Goal: Information Seeking & Learning: Learn about a topic

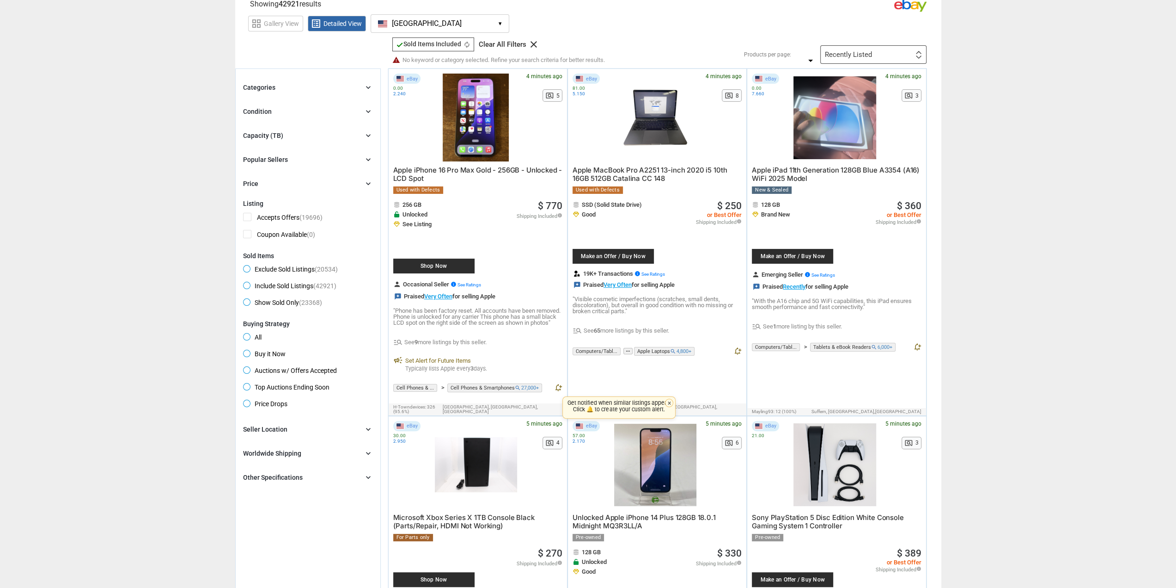
scroll to position [46, 0]
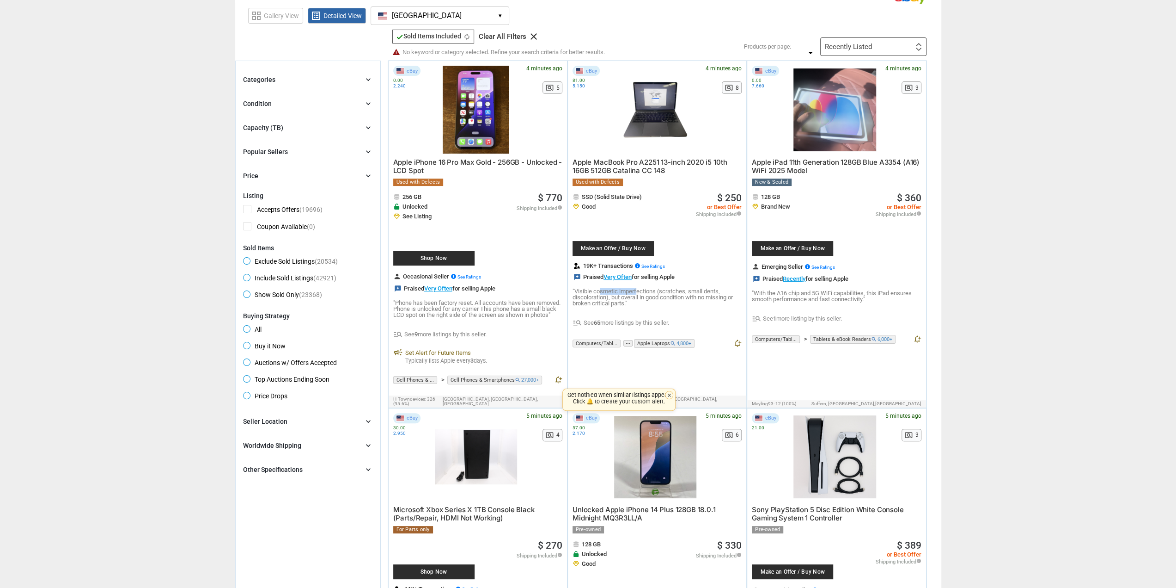
drag, startPoint x: 601, startPoint y: 293, endPoint x: 642, endPoint y: 293, distance: 40.7
click at [638, 293] on p ""Visible cosmetic imperfections (scratches, small dents, discoloration), but ov…" at bounding box center [657, 297] width 169 height 18
drag, startPoint x: 642, startPoint y: 293, endPoint x: 665, endPoint y: 295, distance: 23.2
click at [642, 293] on p ""Visible cosmetic imperfections (scratches, small dents, discoloration), but ov…" at bounding box center [657, 297] width 169 height 18
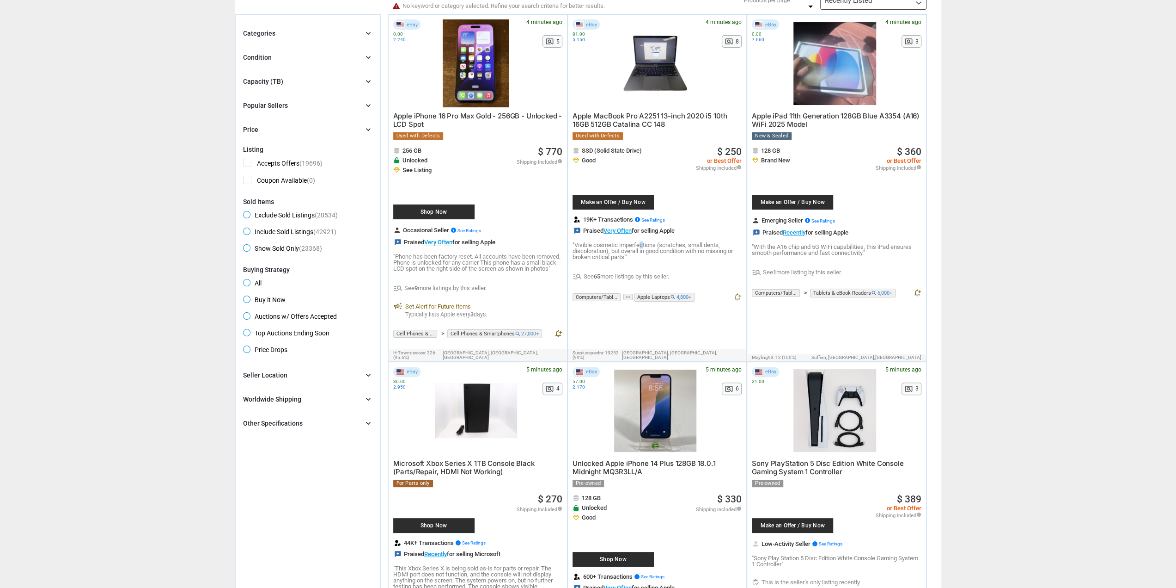
scroll to position [0, 0]
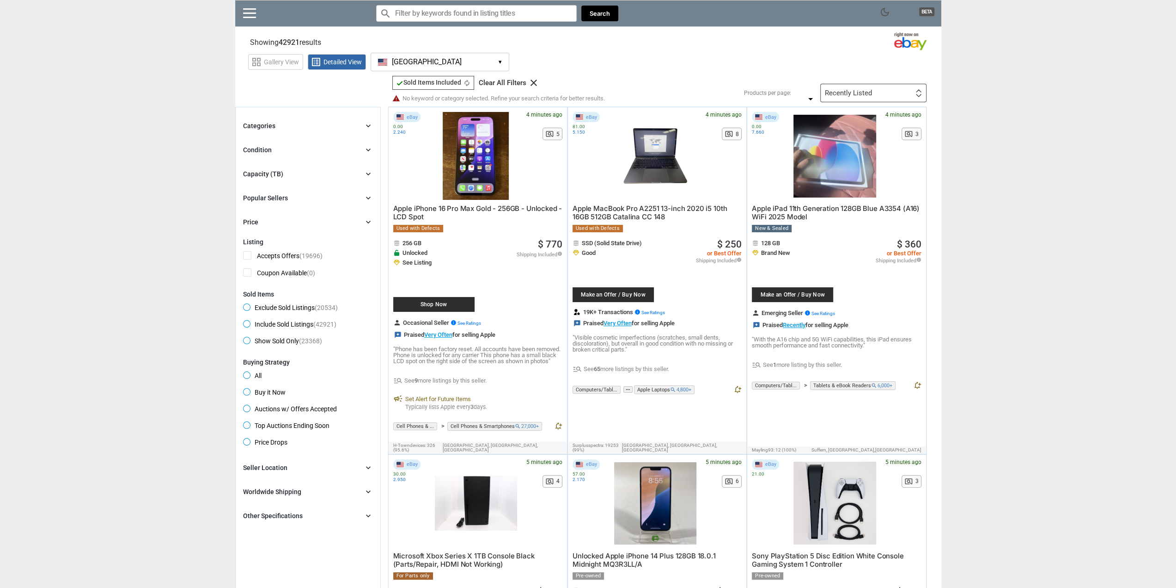
click at [293, 126] on div "Categories chevron_right" at bounding box center [308, 125] width 130 height 11
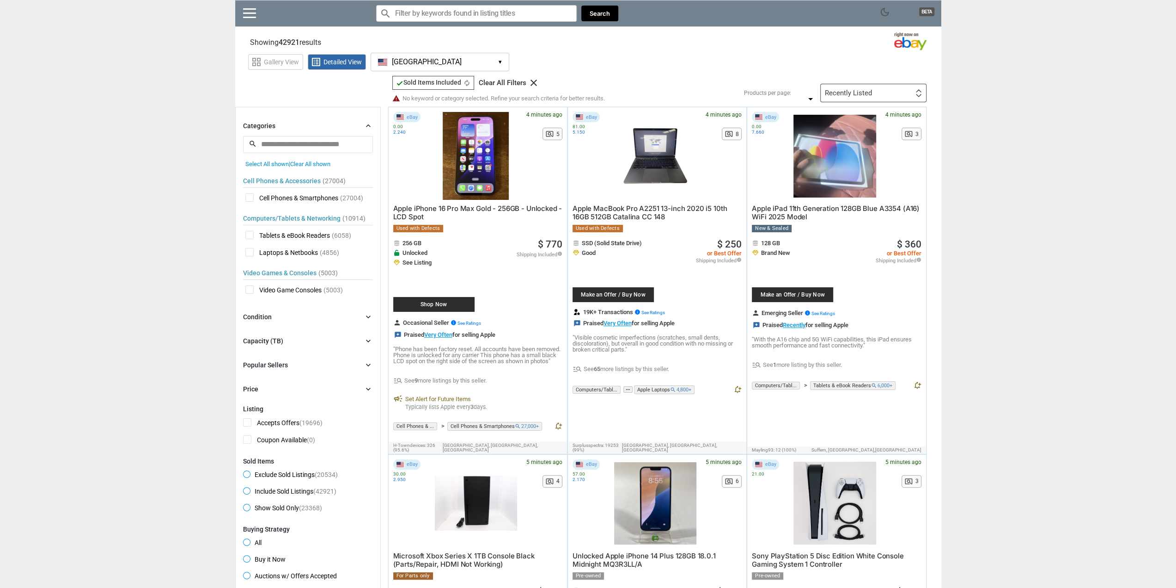
click at [251, 289] on span "Video Game Consoles" at bounding box center [283, 291] width 76 height 12
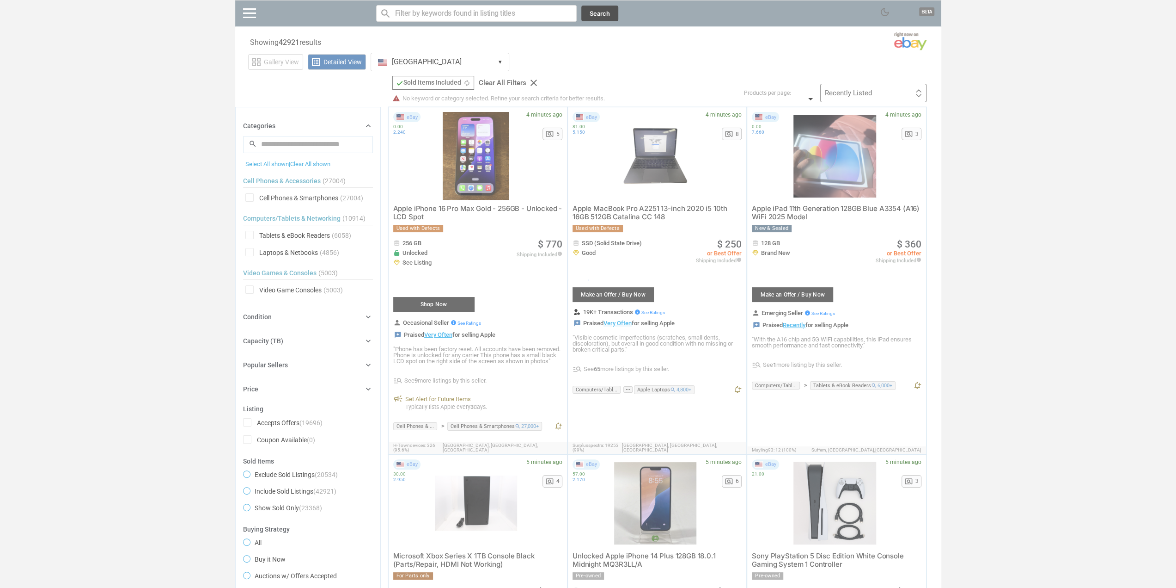
click at [290, 312] on div at bounding box center [588, 294] width 1176 height 588
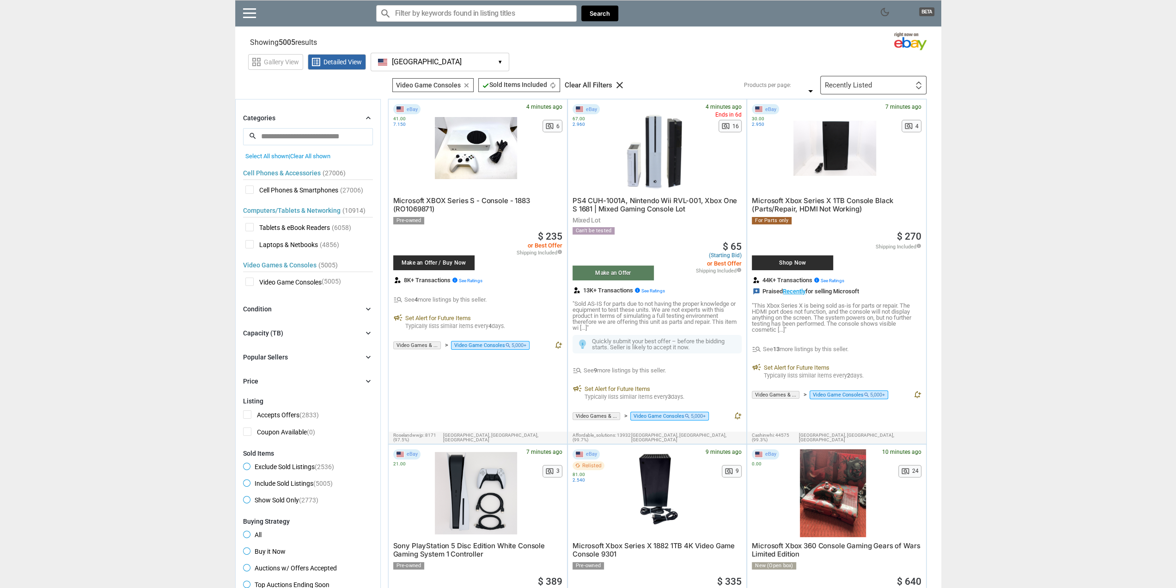
click at [251, 279] on span "Video Game Consoles" at bounding box center [283, 283] width 76 height 12
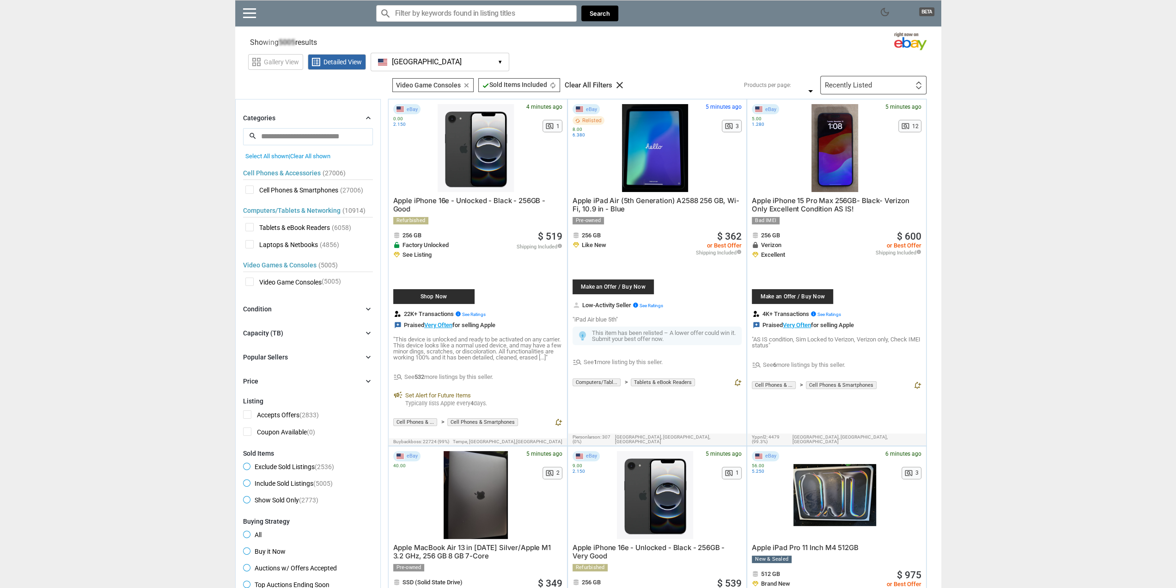
click at [250, 187] on span "Cell Phones & Smartphones" at bounding box center [291, 191] width 93 height 12
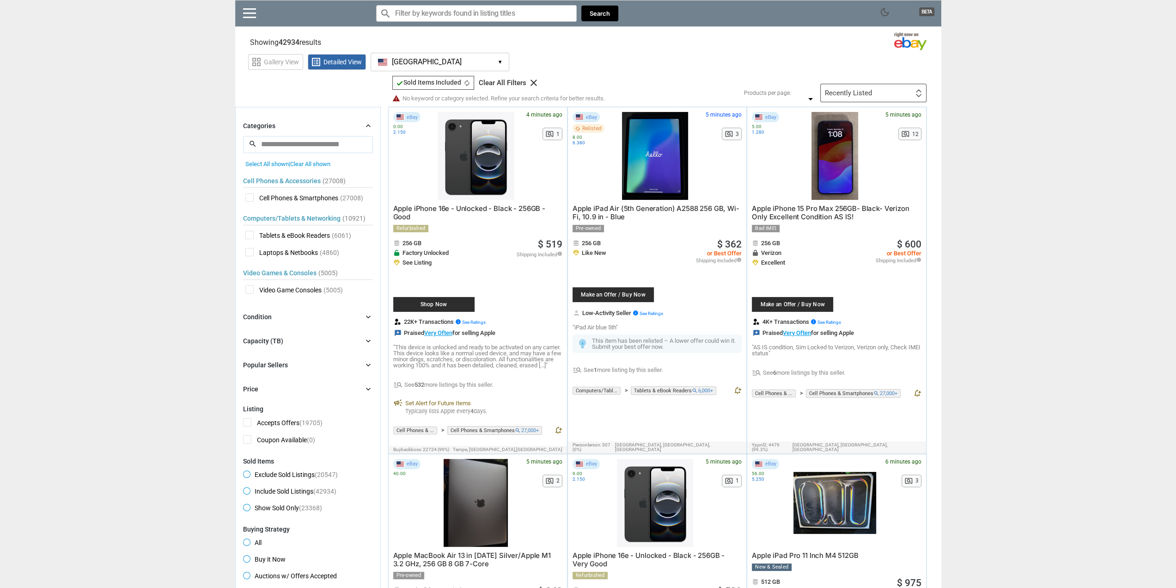
click at [861, 95] on div "Recently Listed" at bounding box center [848, 93] width 47 height 7
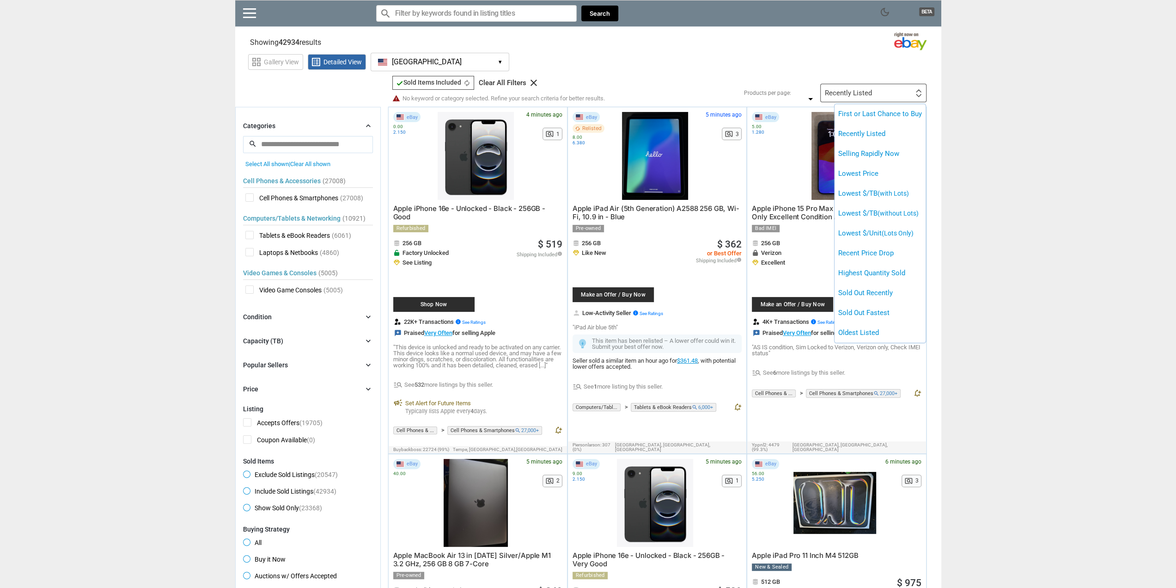
click at [861, 95] on div at bounding box center [588, 294] width 1176 height 588
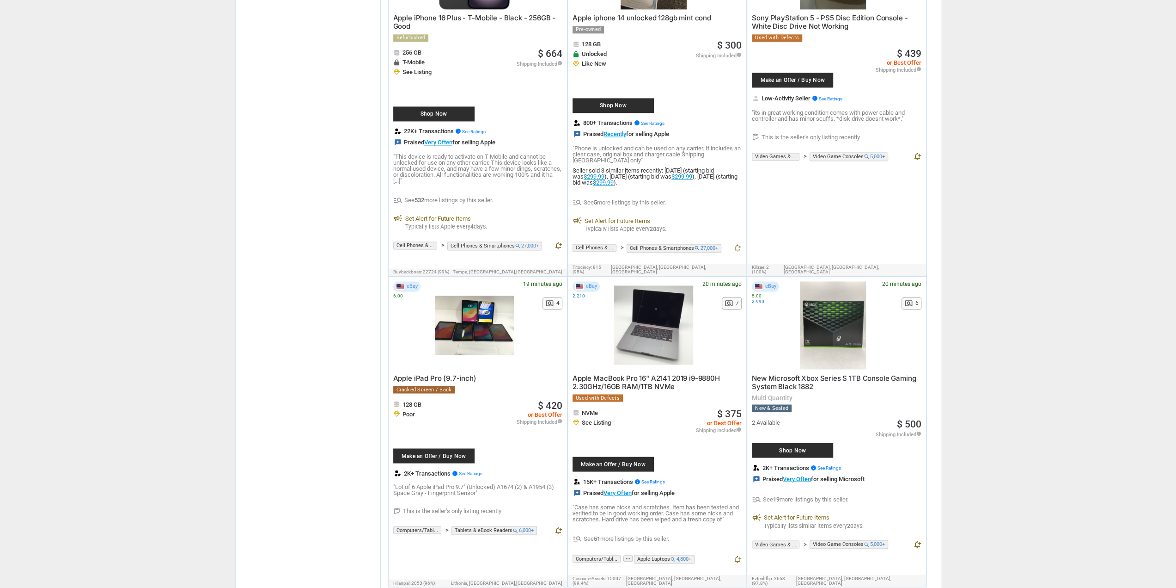
scroll to position [4992, 0]
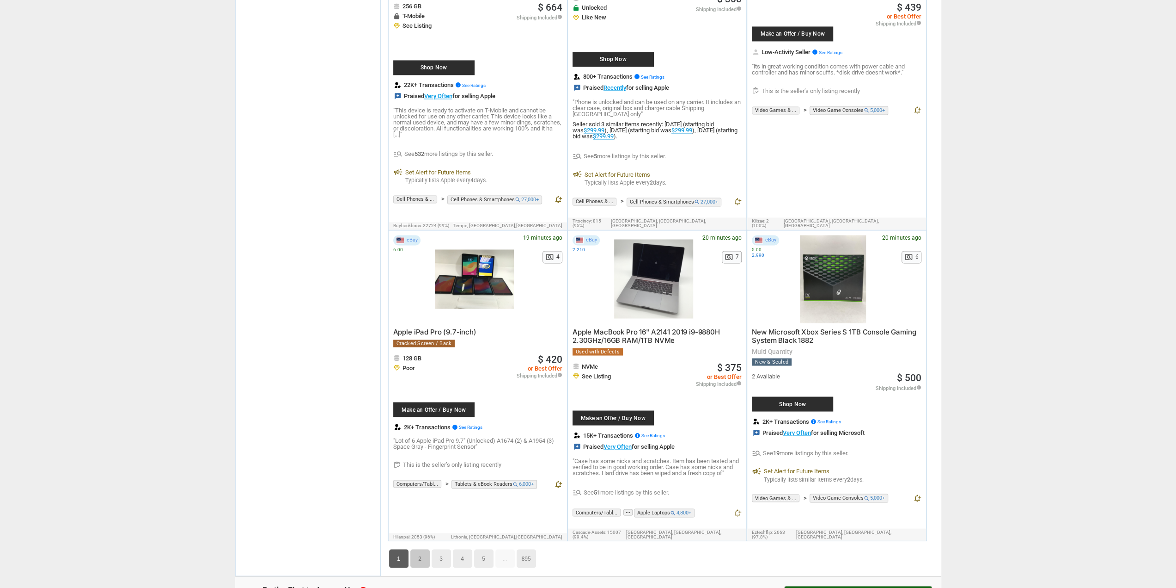
click at [423, 549] on link "2" at bounding box center [419, 558] width 19 height 18
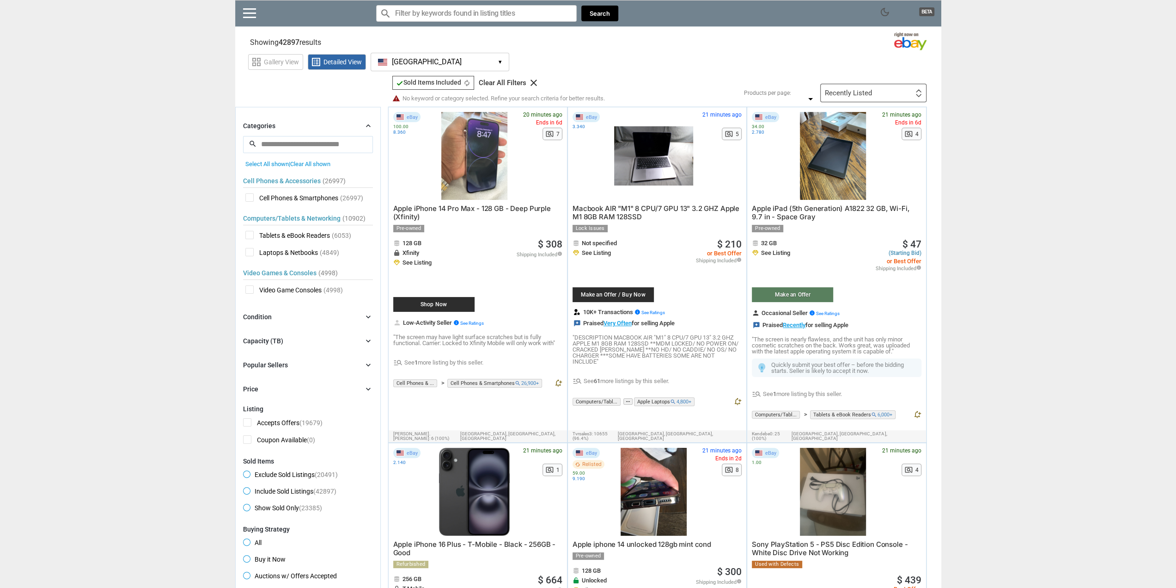
click at [859, 96] on div "Recently Listed" at bounding box center [848, 93] width 47 height 7
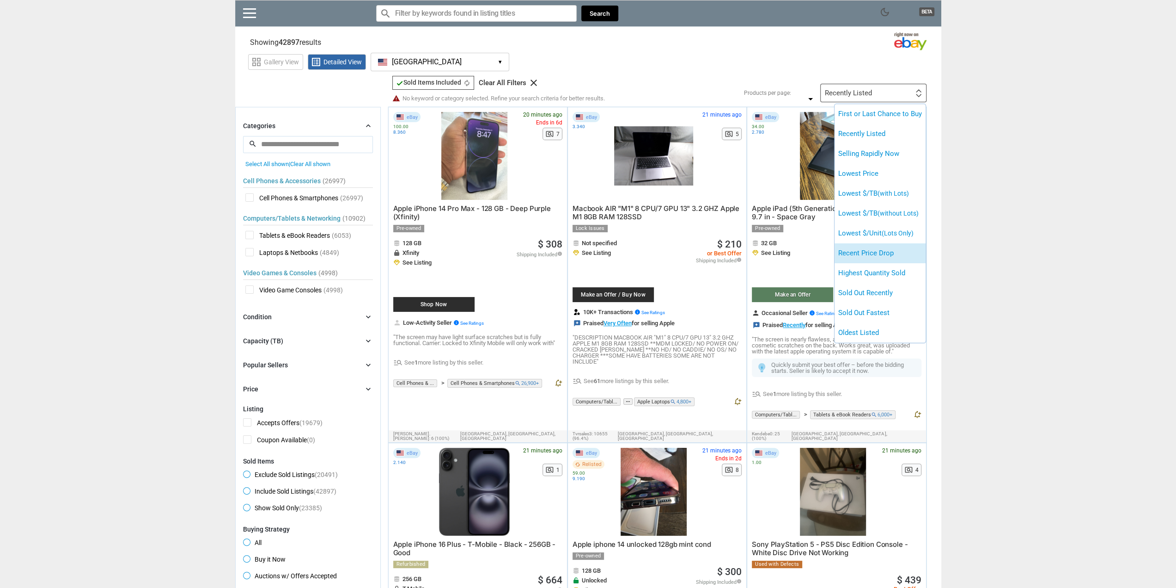
click at [892, 256] on li "Recent Price Drop" at bounding box center [880, 253] width 91 height 20
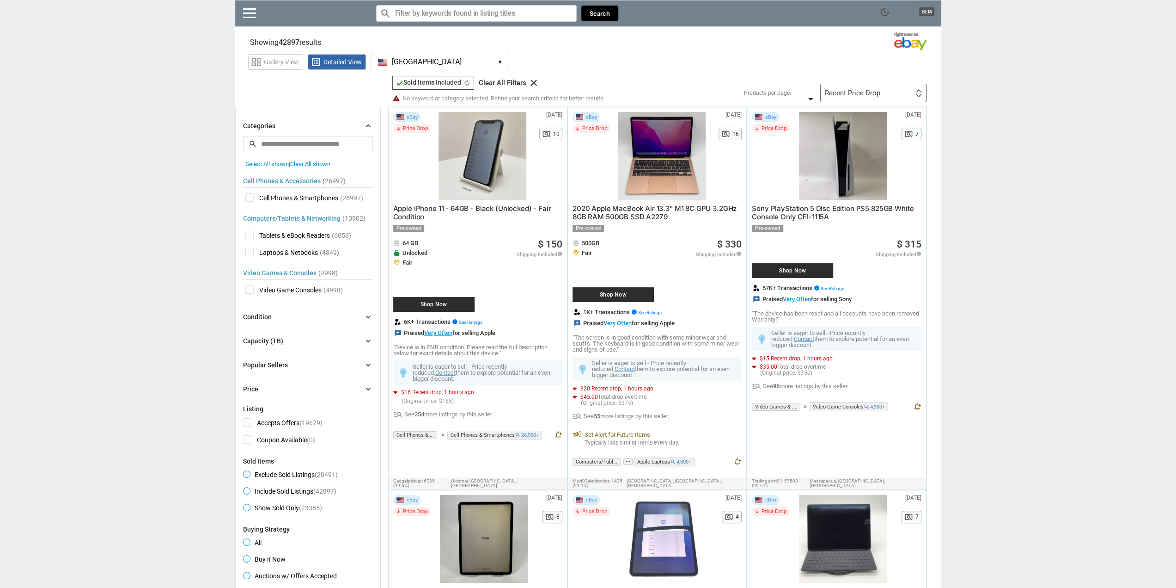
click at [446, 15] on input "Search for models" at bounding box center [476, 13] width 201 height 17
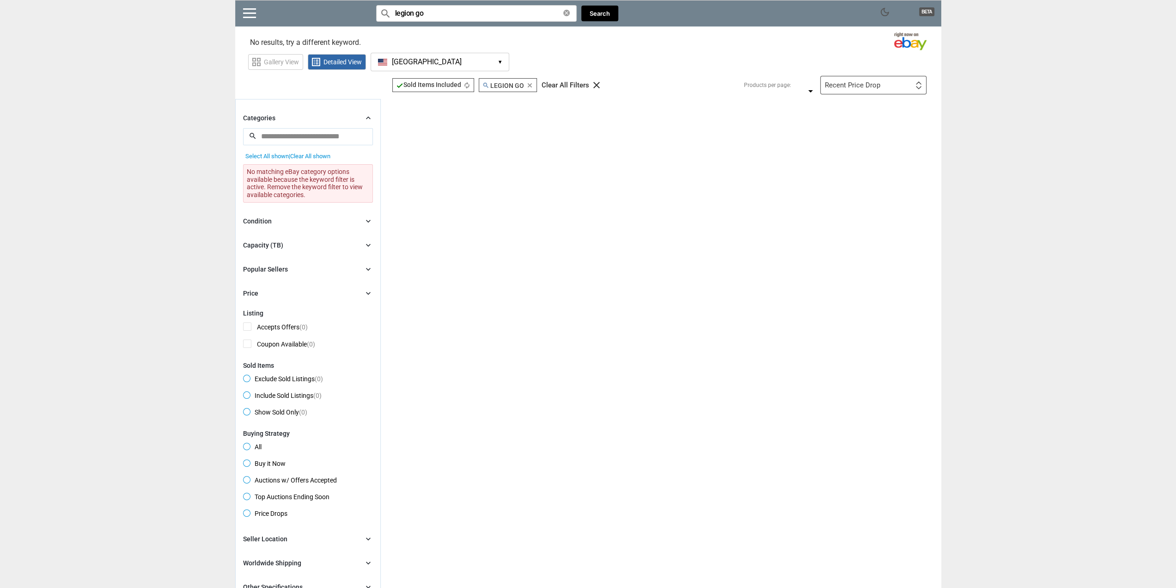
drag, startPoint x: 419, startPoint y: 15, endPoint x: 414, endPoint y: 16, distance: 5.1
click at [414, 16] on input "legion go" at bounding box center [476, 13] width 201 height 17
click at [453, 31] on div "Lenovo legion" at bounding box center [477, 32] width 190 height 7
type input "Lenovo legion"
click at [602, 16] on button "Search" at bounding box center [599, 14] width 37 height 16
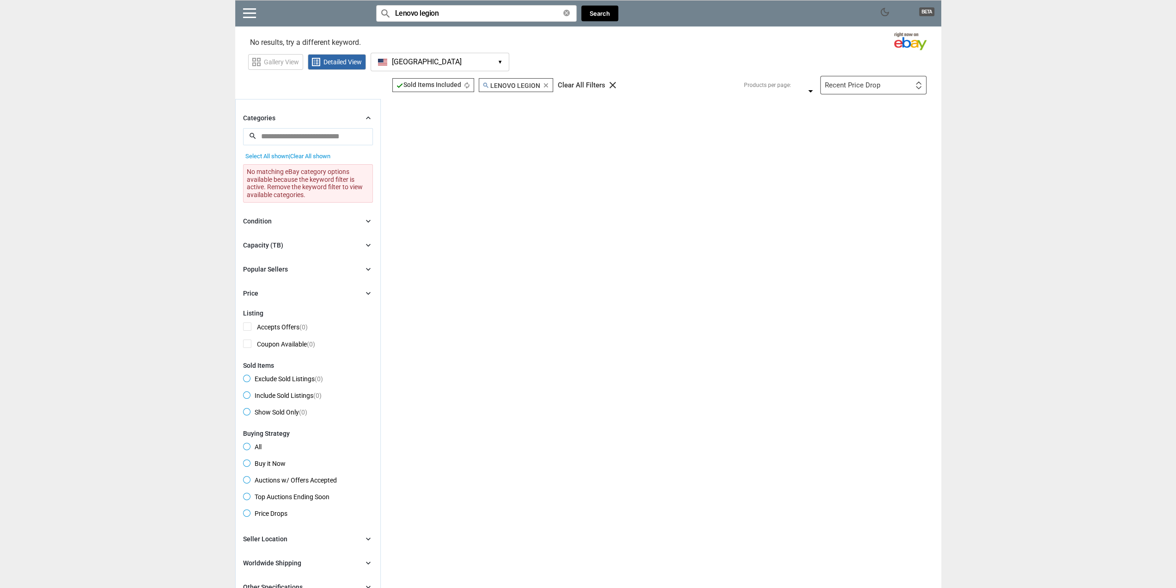
click at [546, 84] on icon "clear" at bounding box center [546, 85] width 7 height 7
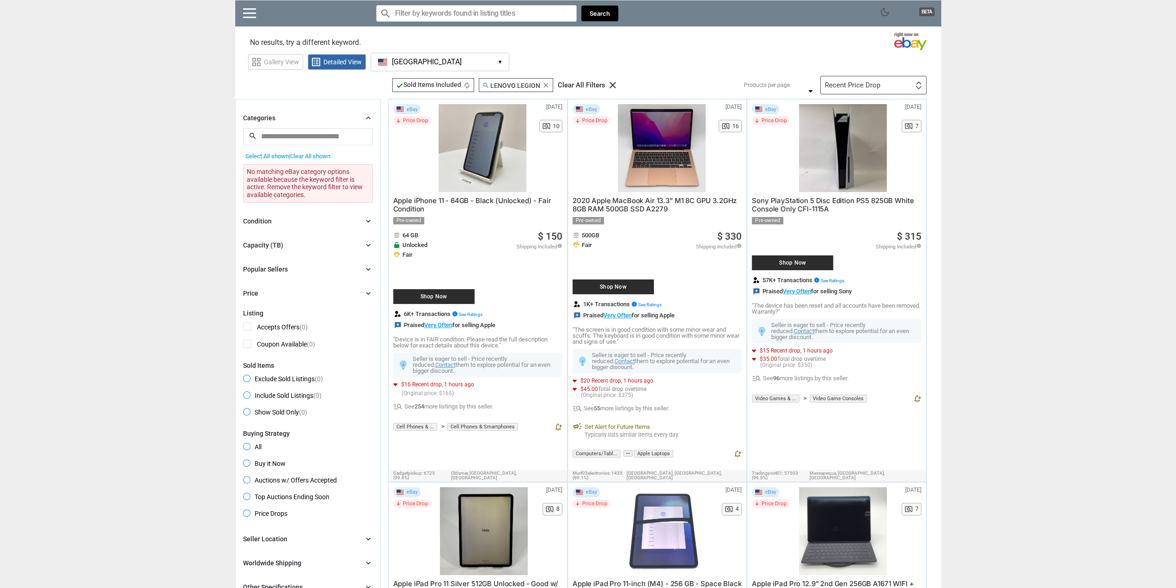
click at [847, 90] on div "Recent Price Drop First or Last Chance to Buy Recently Listed Selling Rapidly N…" at bounding box center [873, 85] width 106 height 18
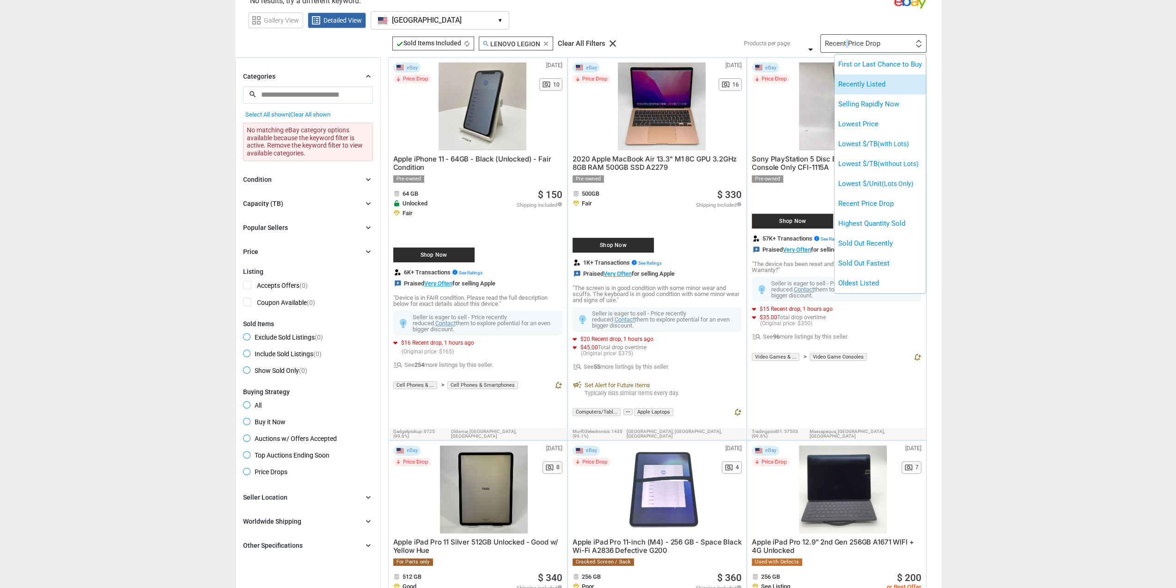
scroll to position [46, 0]
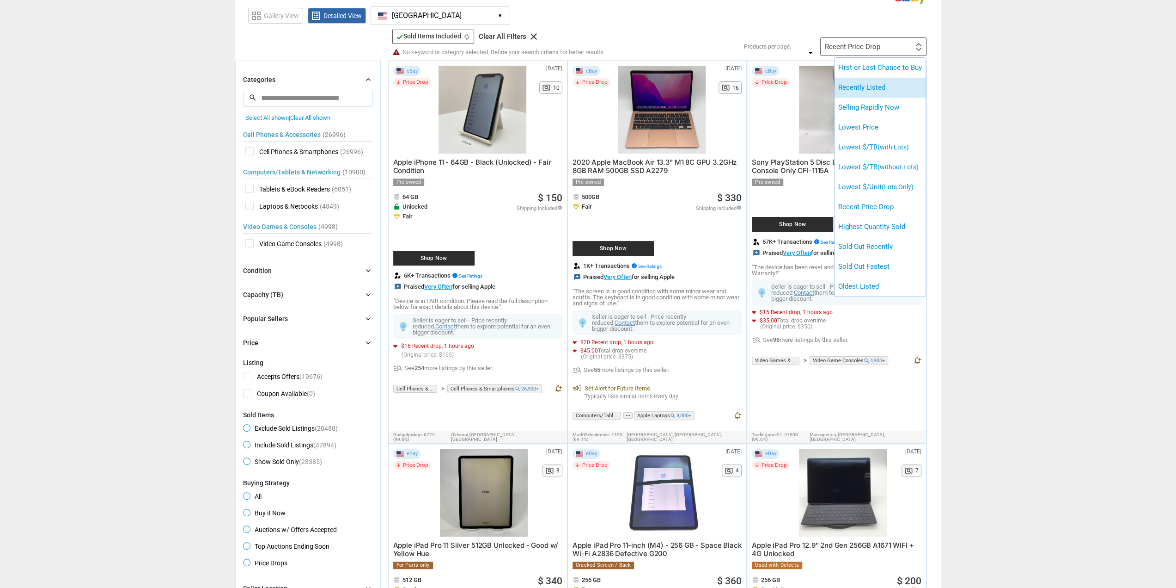
click at [871, 90] on li "Recently Listed" at bounding box center [880, 88] width 91 height 20
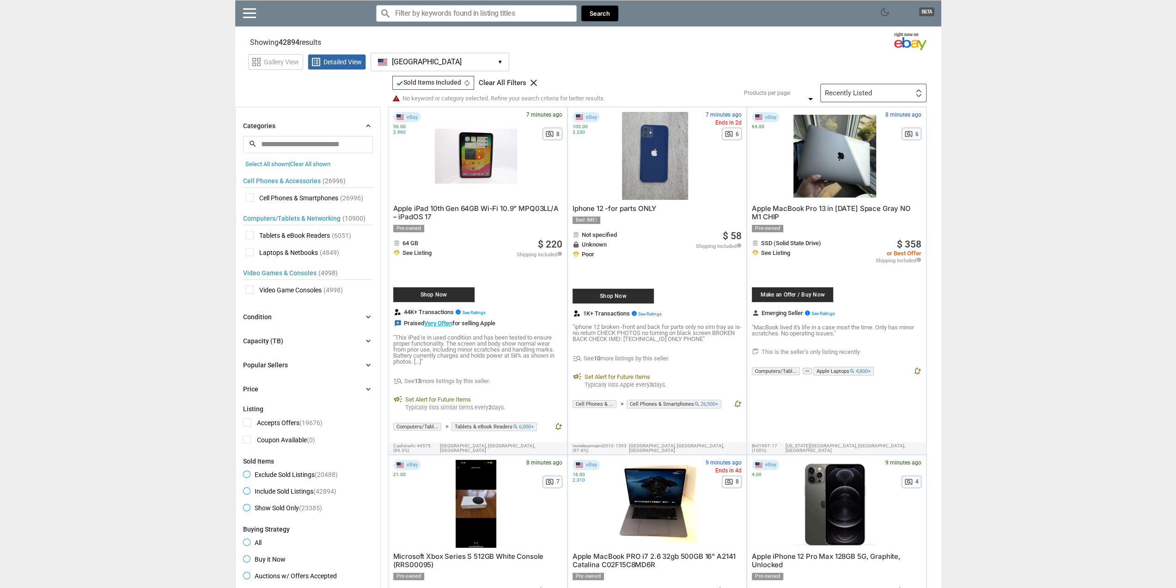
click at [460, 10] on input "Search for models" at bounding box center [476, 13] width 201 height 17
click at [453, 15] on input "Search for models" at bounding box center [476, 13] width 201 height 17
click at [452, 32] on div "Lenovo legion" at bounding box center [477, 32] width 190 height 7
type input "Lenovo legion"
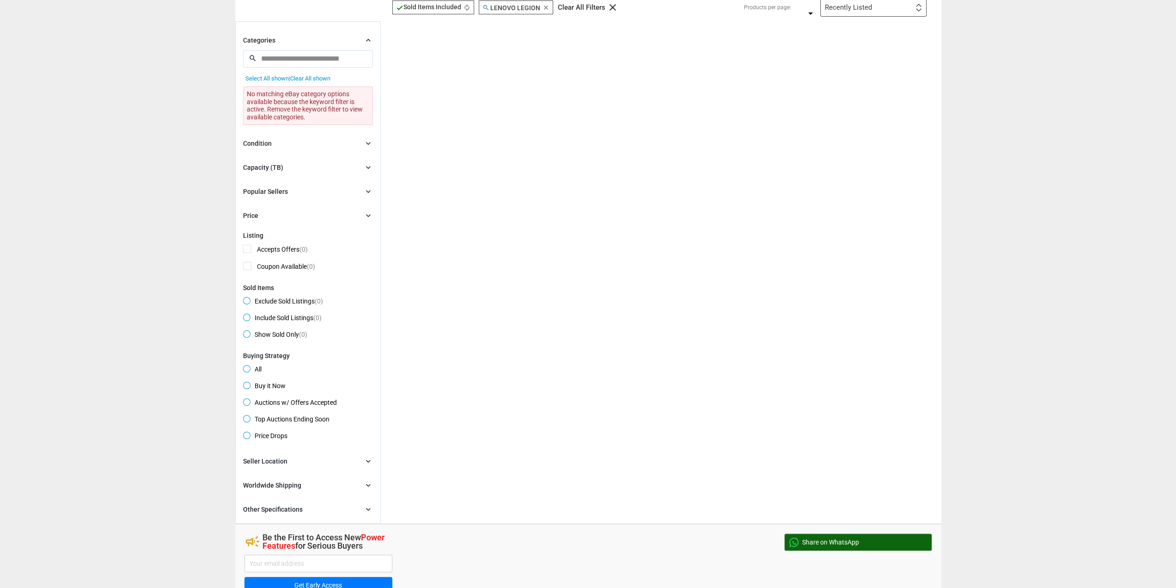
scroll to position [46, 0]
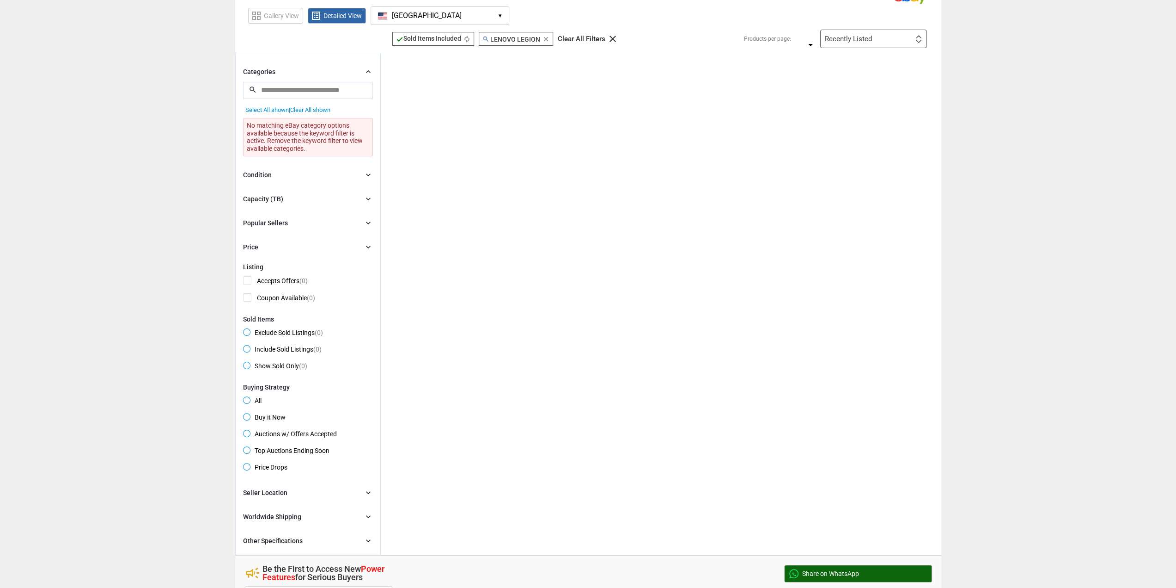
click at [263, 195] on div "Capacity (TB)" at bounding box center [263, 198] width 40 height 9
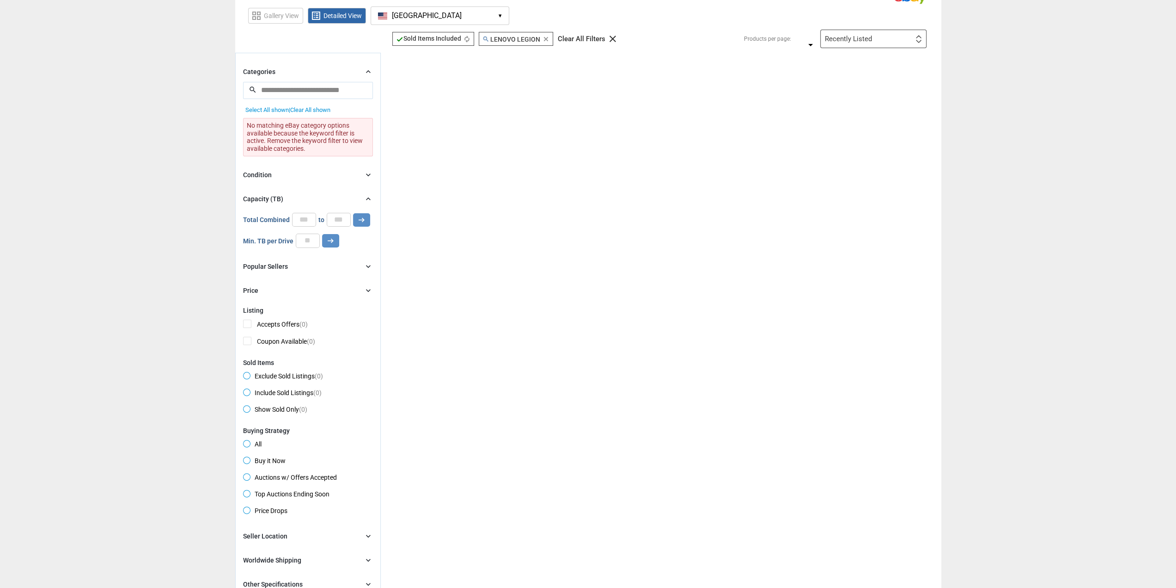
click at [263, 195] on div "Capacity (TB)" at bounding box center [263, 198] width 40 height 9
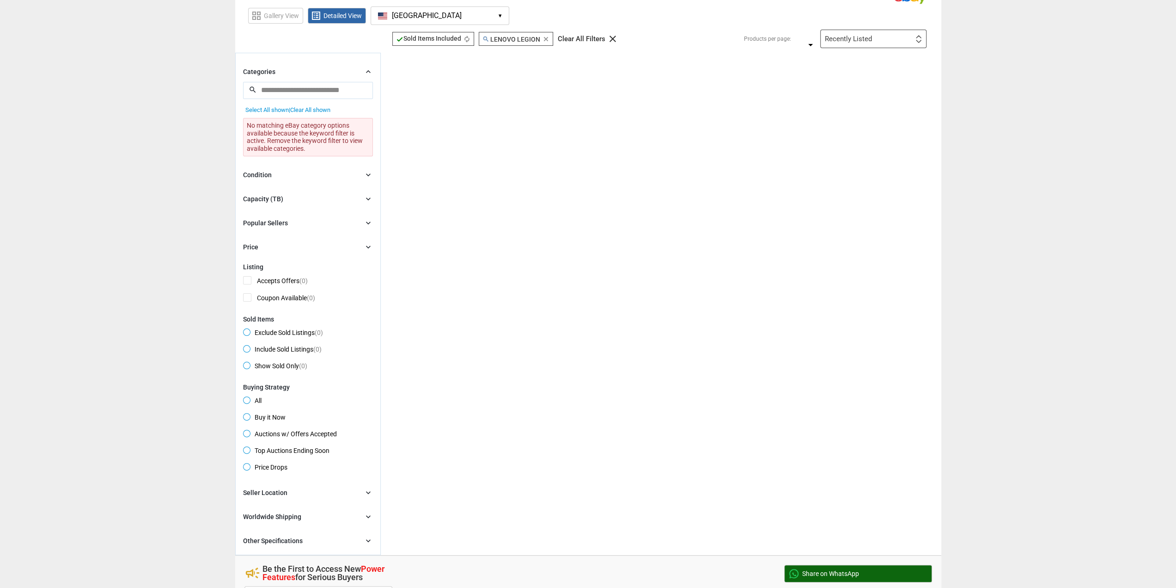
click at [268, 174] on div "Condition" at bounding box center [257, 174] width 29 height 9
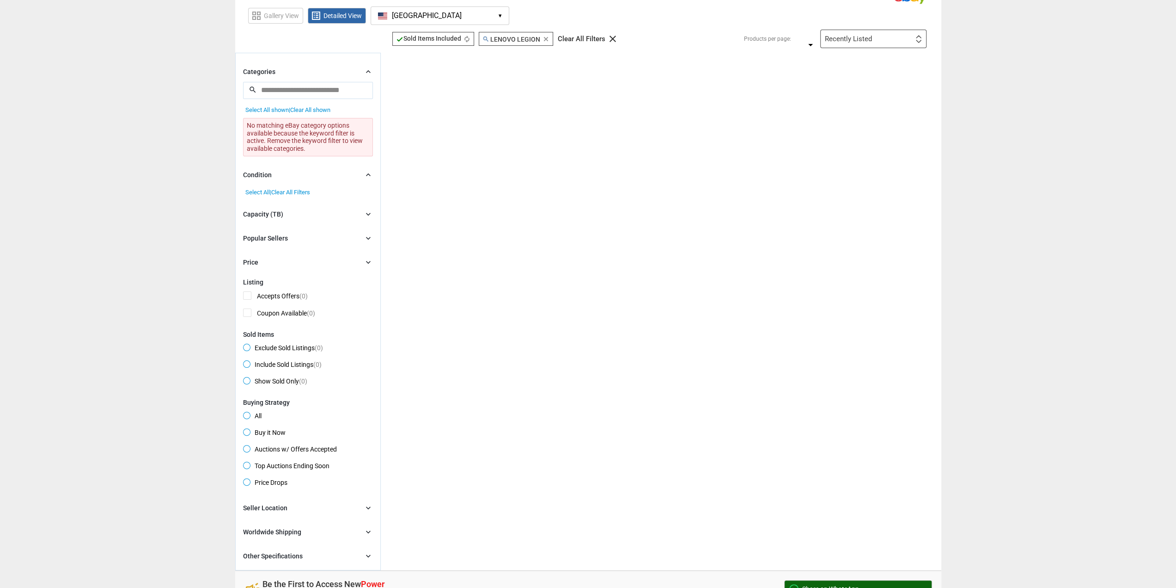
click at [268, 174] on div "Condition" at bounding box center [257, 174] width 29 height 9
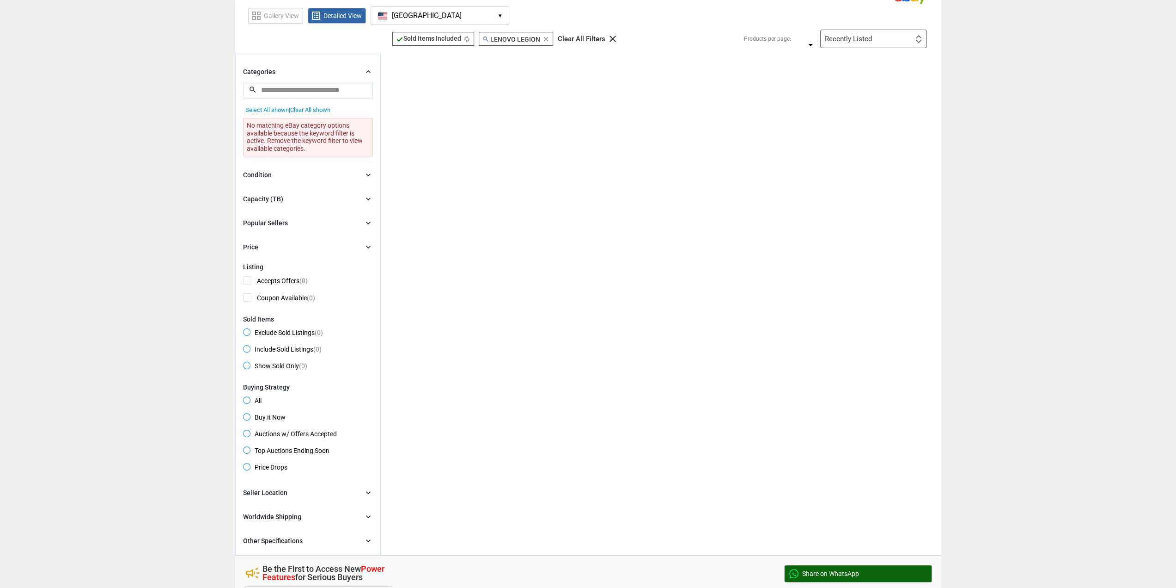
click at [268, 175] on div "Condition" at bounding box center [257, 174] width 29 height 9
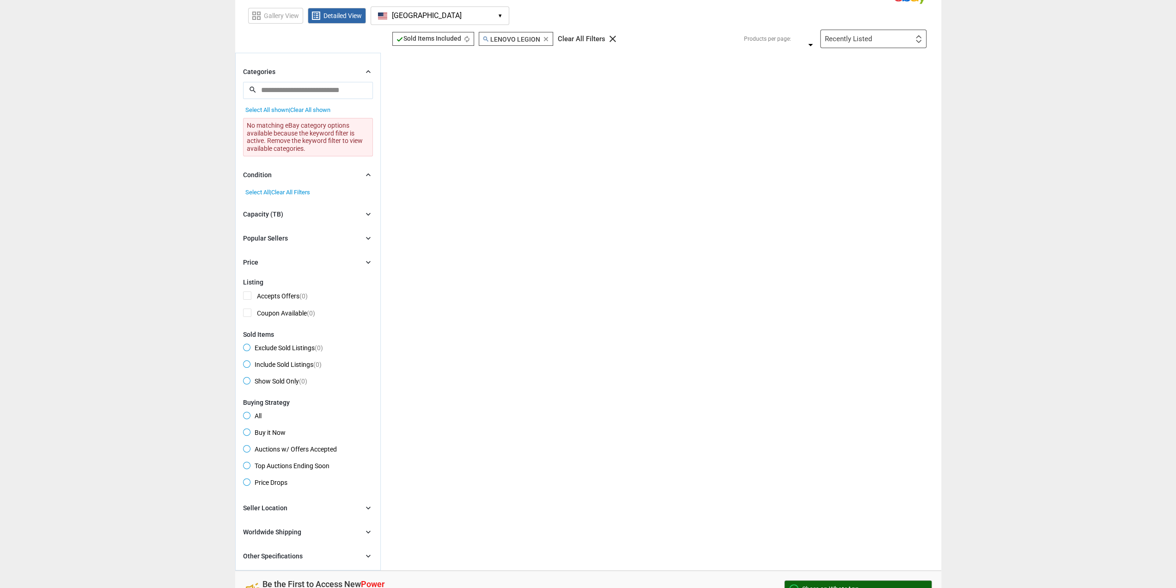
click at [307, 107] on span "Clear All shown" at bounding box center [310, 109] width 40 height 7
click at [306, 106] on span "Clear All shown" at bounding box center [310, 109] width 40 height 7
click at [305, 106] on span "Clear All shown" at bounding box center [310, 109] width 40 height 7
click at [529, 172] on div "check Sold Items Included check Sold Items Included autorenew search [PERSON_NA…" at bounding box center [661, 311] width 561 height 517
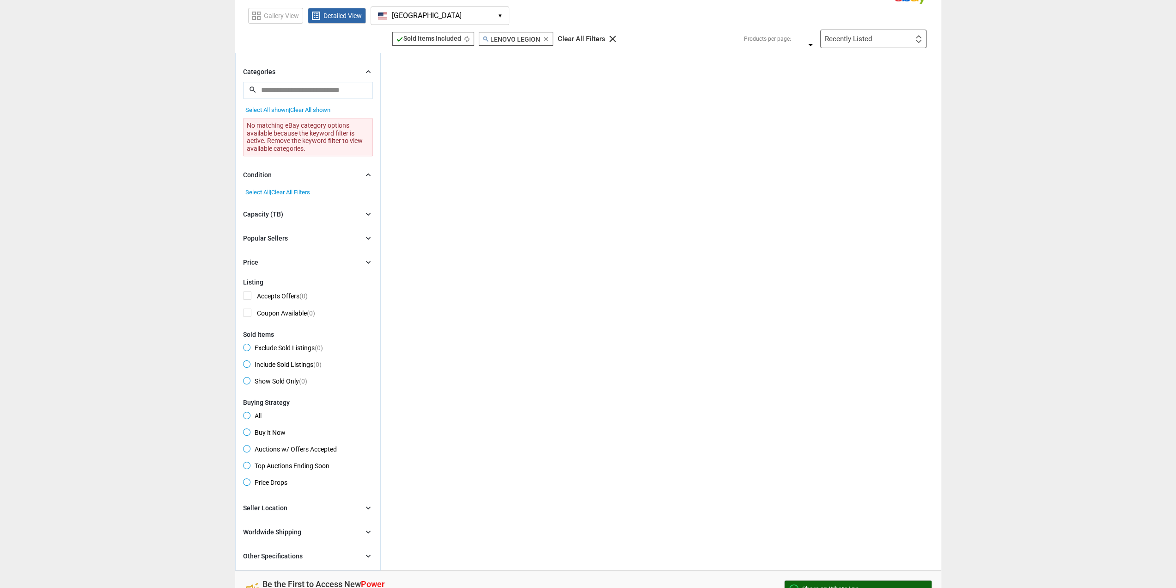
click at [547, 37] on icon "clear" at bounding box center [546, 39] width 7 height 7
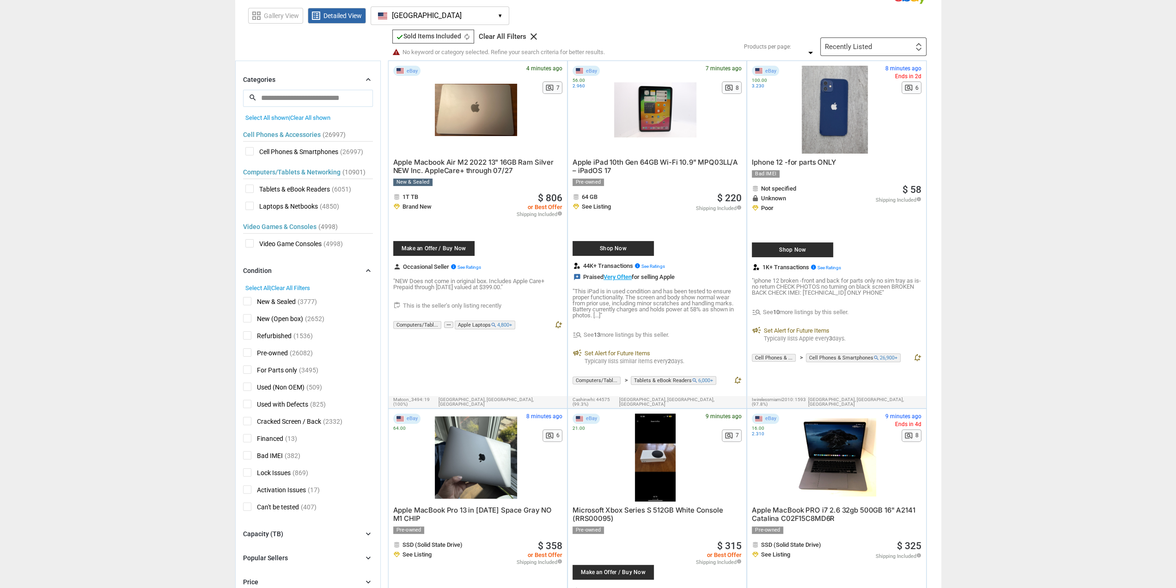
click at [444, 16] on button "[GEOGRAPHIC_DATA] [GEOGRAPHIC_DATA] ▾" at bounding box center [440, 15] width 139 height 18
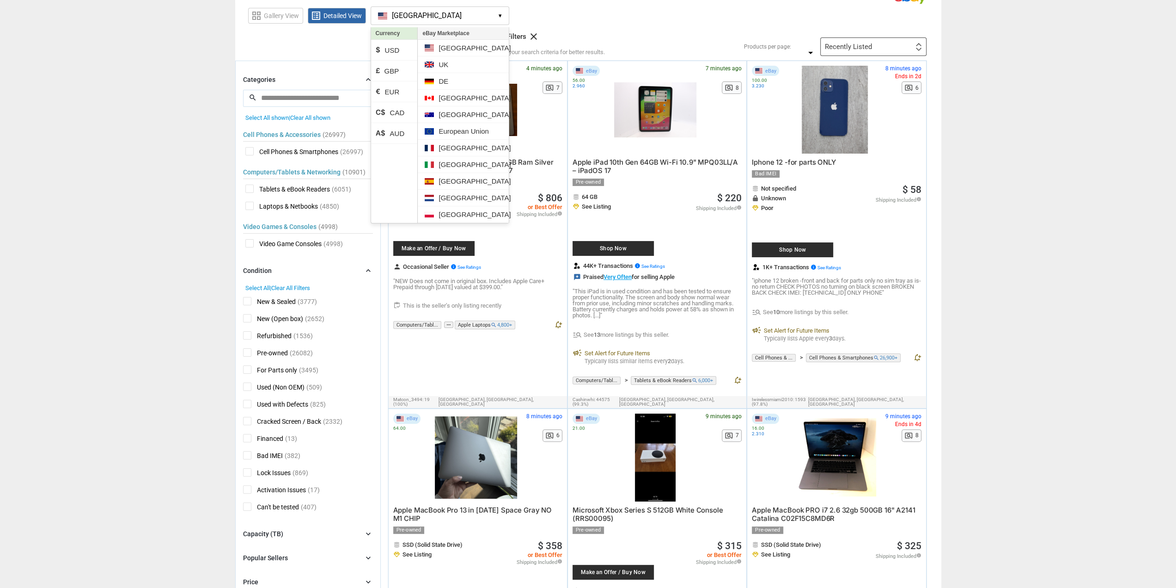
click at [443, 16] on button "[GEOGRAPHIC_DATA] [GEOGRAPHIC_DATA] ▾" at bounding box center [440, 15] width 139 height 18
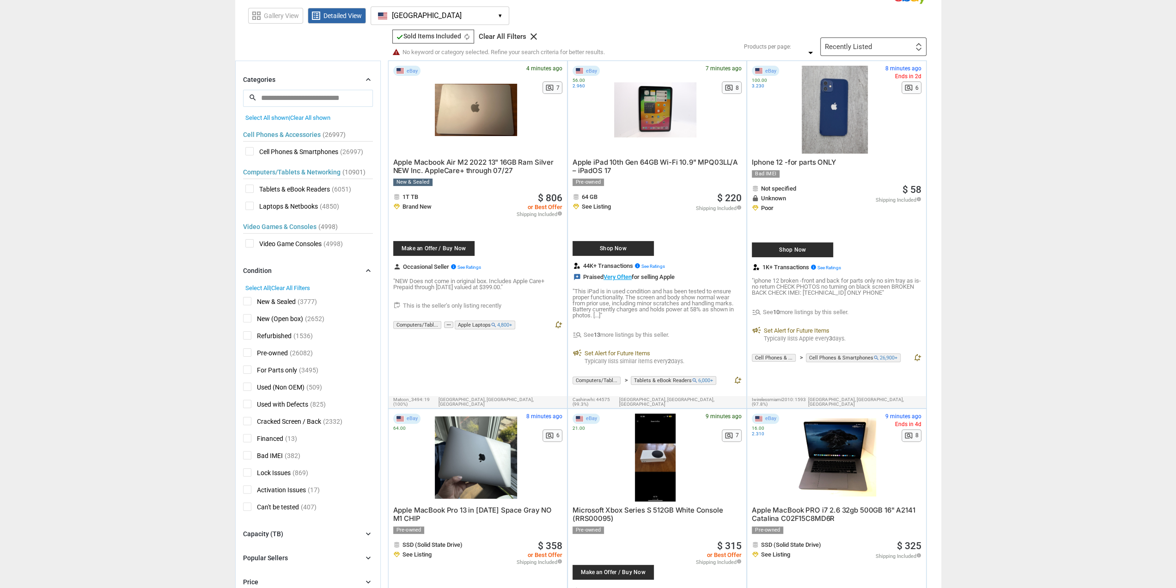
click at [621, 30] on div "check Sold Items Included check Sold Items Included autorenew Clear All Filters…" at bounding box center [564, 43] width 349 height 26
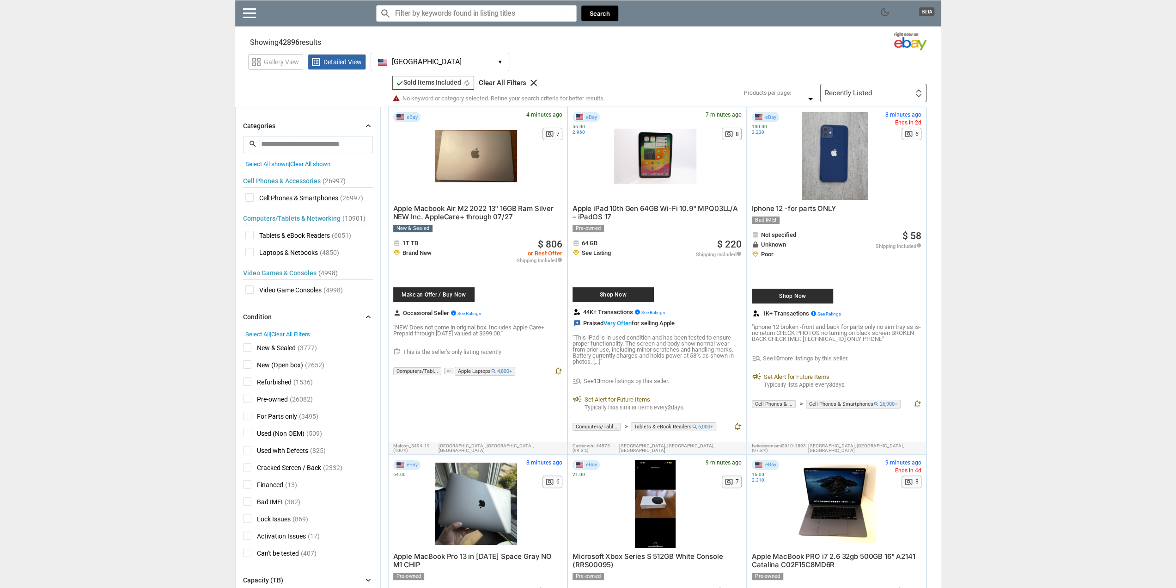
click at [470, 13] on input "Search for models" at bounding box center [476, 13] width 201 height 17
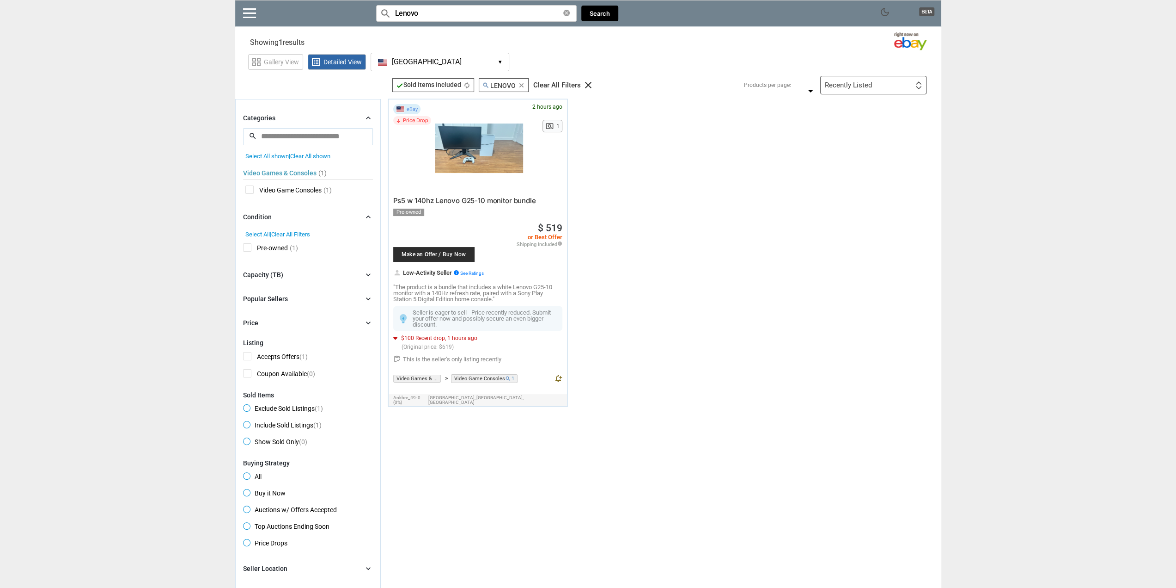
type input "Lenovo"
click at [590, 87] on icon "clear" at bounding box center [588, 85] width 11 height 11
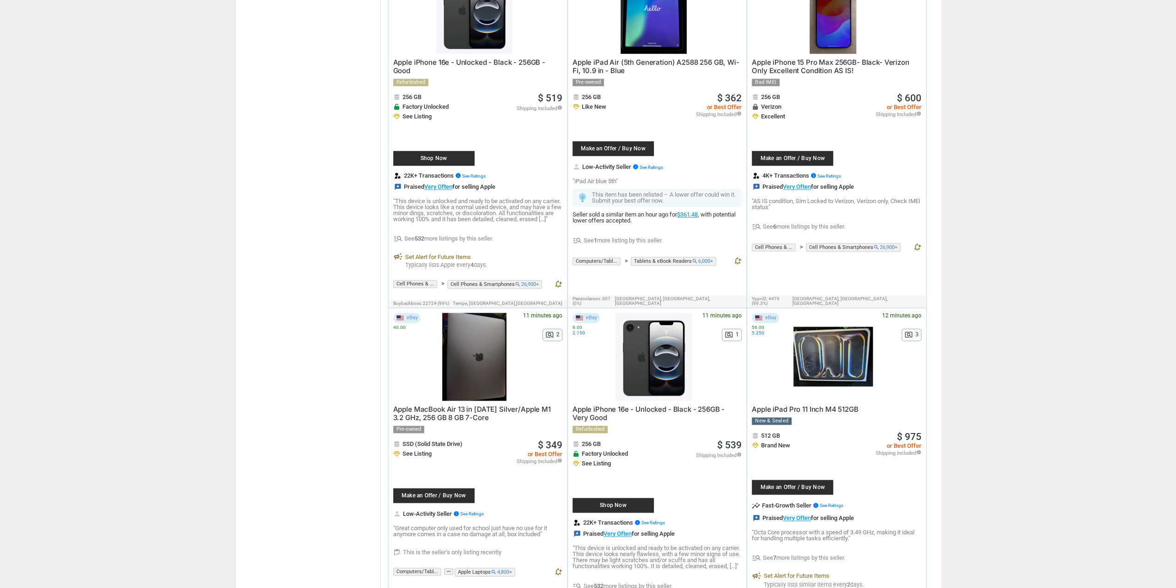
scroll to position [1202, 0]
